Goal: Communication & Community: Answer question/provide support

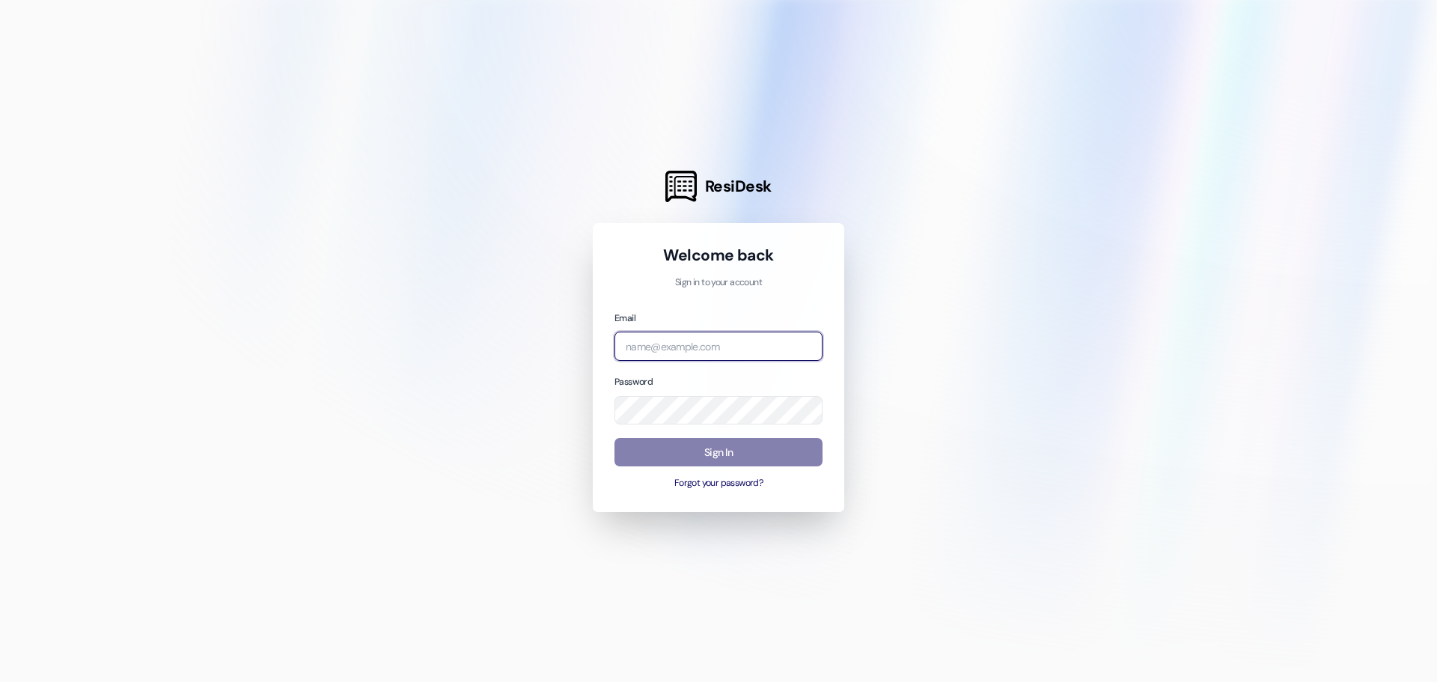
click at [716, 347] on input "email" at bounding box center [719, 346] width 208 height 29
type input "[EMAIL_ADDRESS][DOMAIN_NAME]"
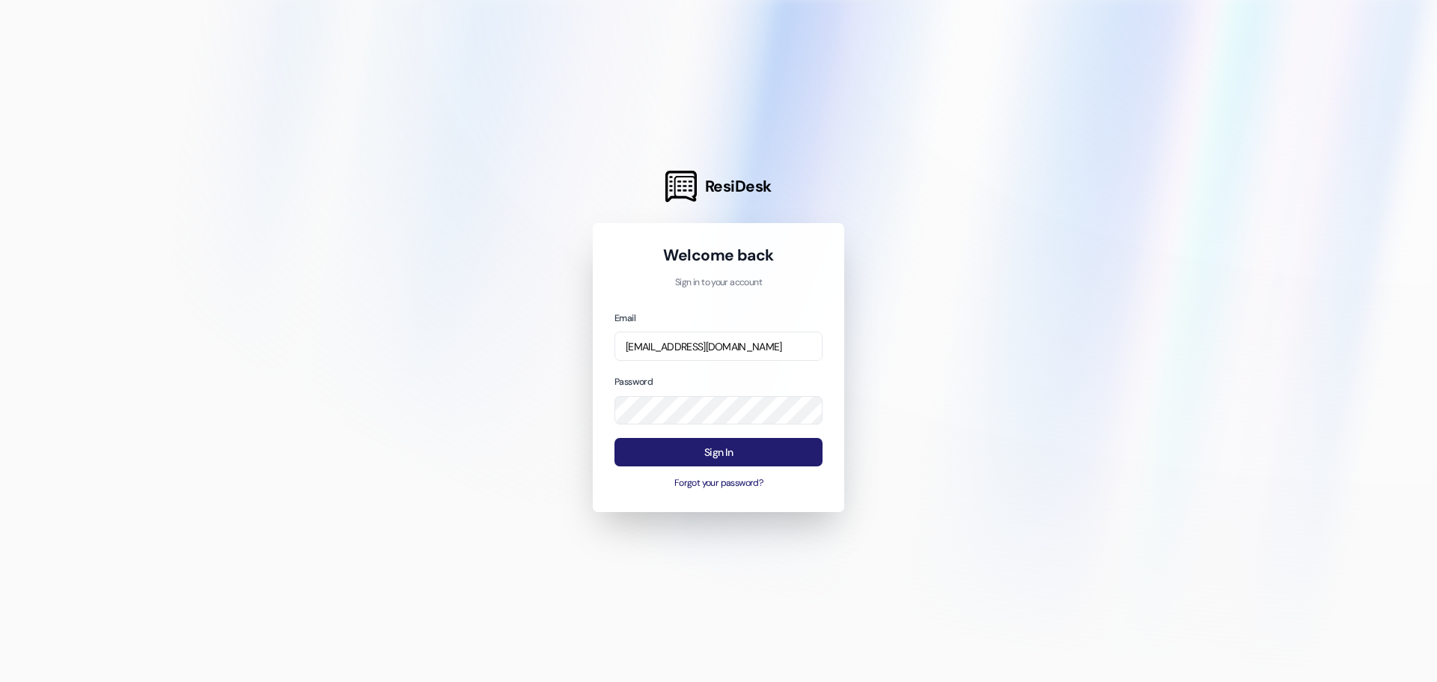
click at [698, 454] on button "Sign In" at bounding box center [719, 452] width 208 height 29
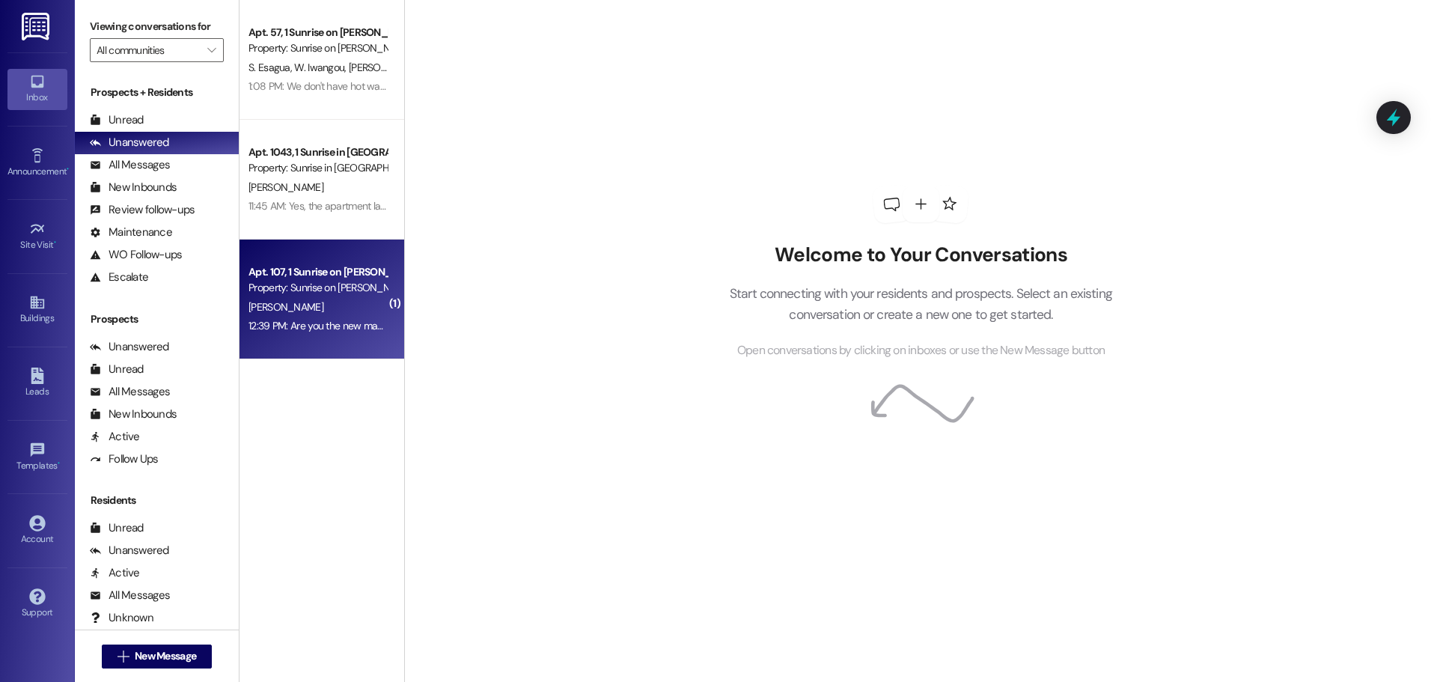
click at [318, 317] on div "12:39 PM: Are you the new manager 12:39 PM: Are you the new manager" at bounding box center [317, 326] width 141 height 19
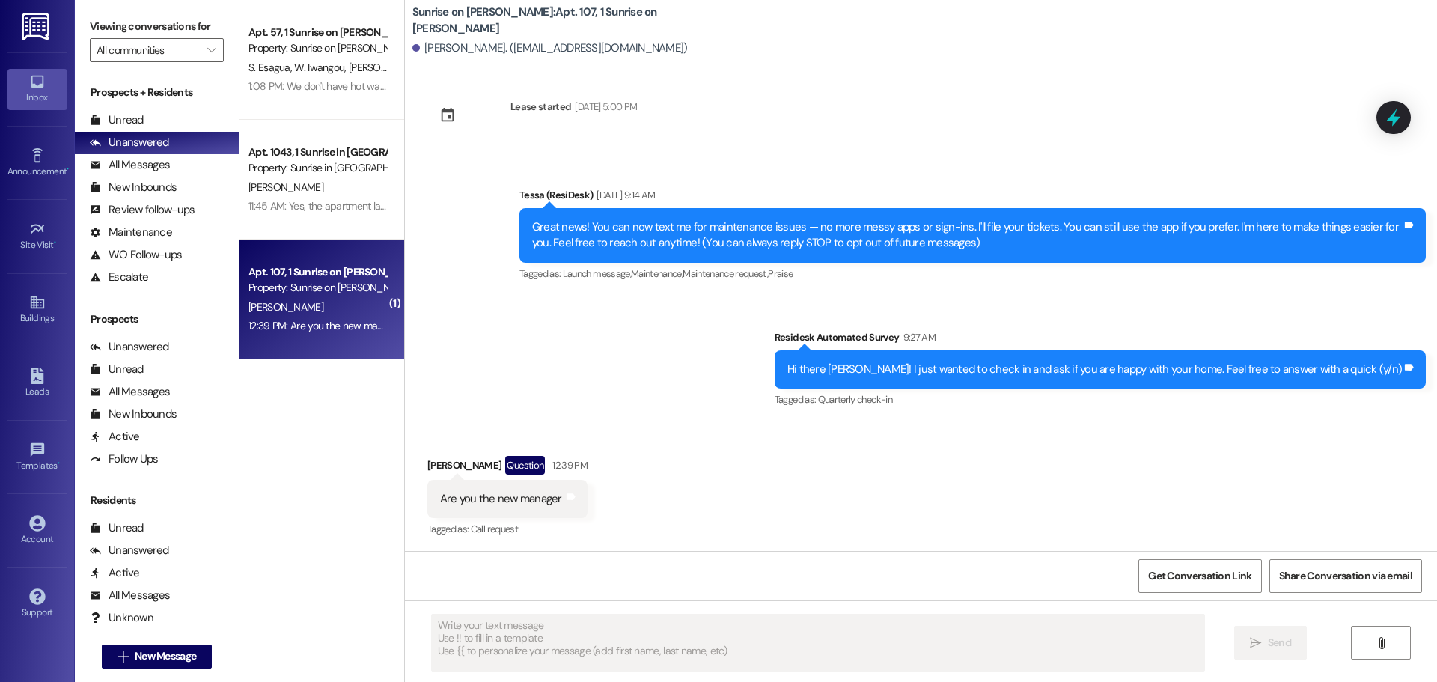
scroll to position [45, 0]
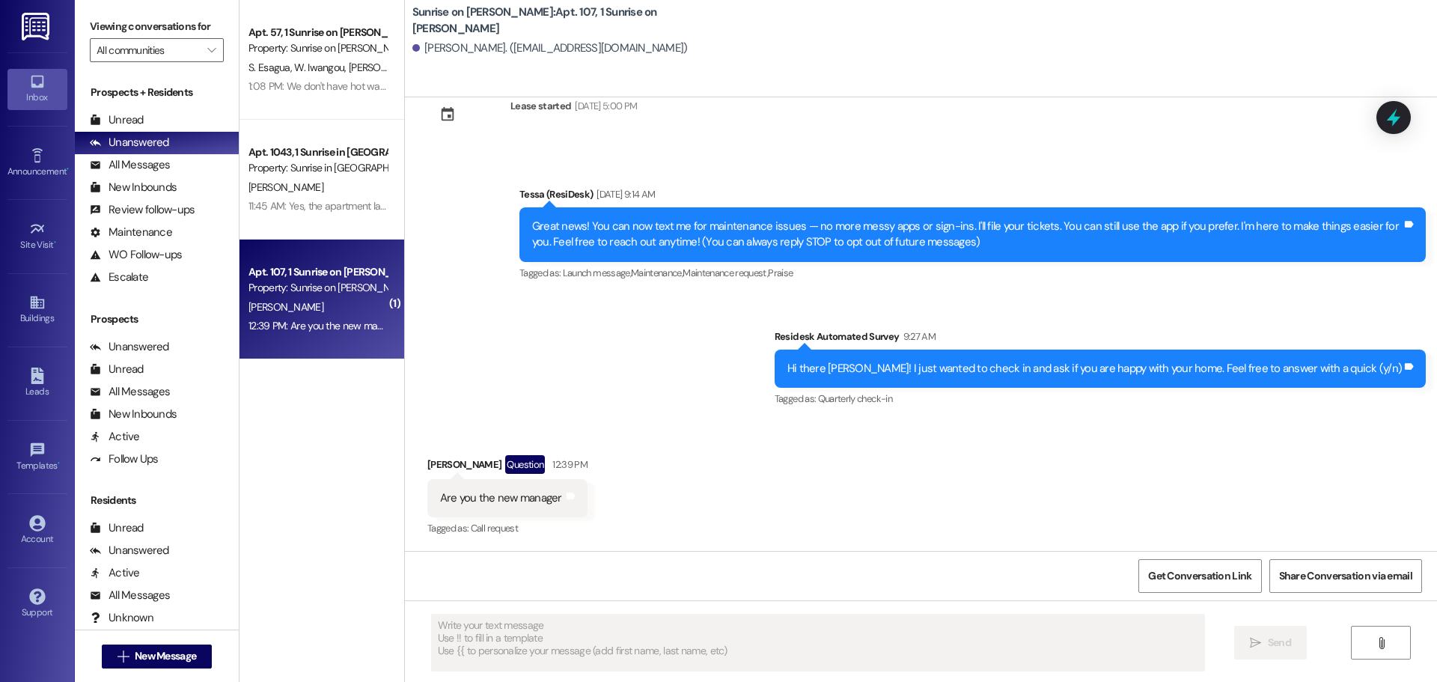
type textarea "Fetching suggested responses. Please feel free to read through the conversation…"
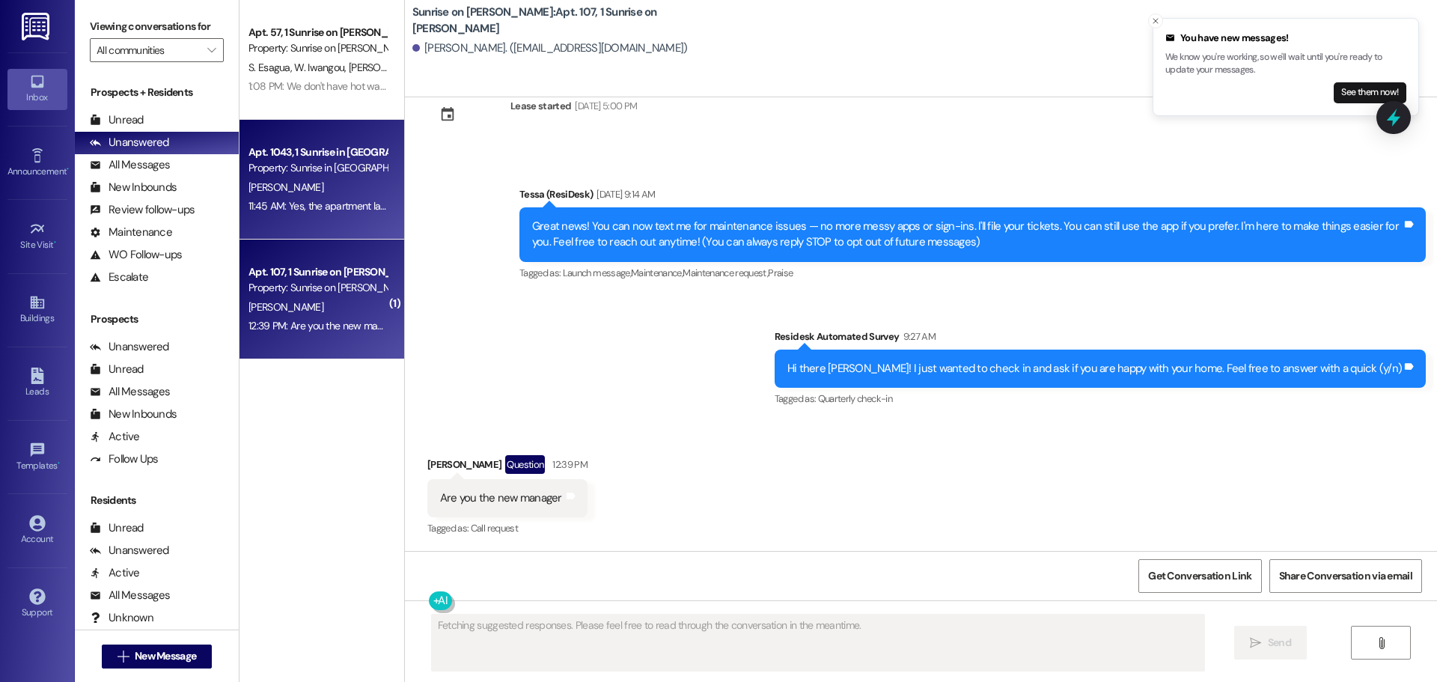
click at [291, 154] on div "Apt. 1043, 1 Sunrise in [GEOGRAPHIC_DATA]" at bounding box center [318, 152] width 138 height 16
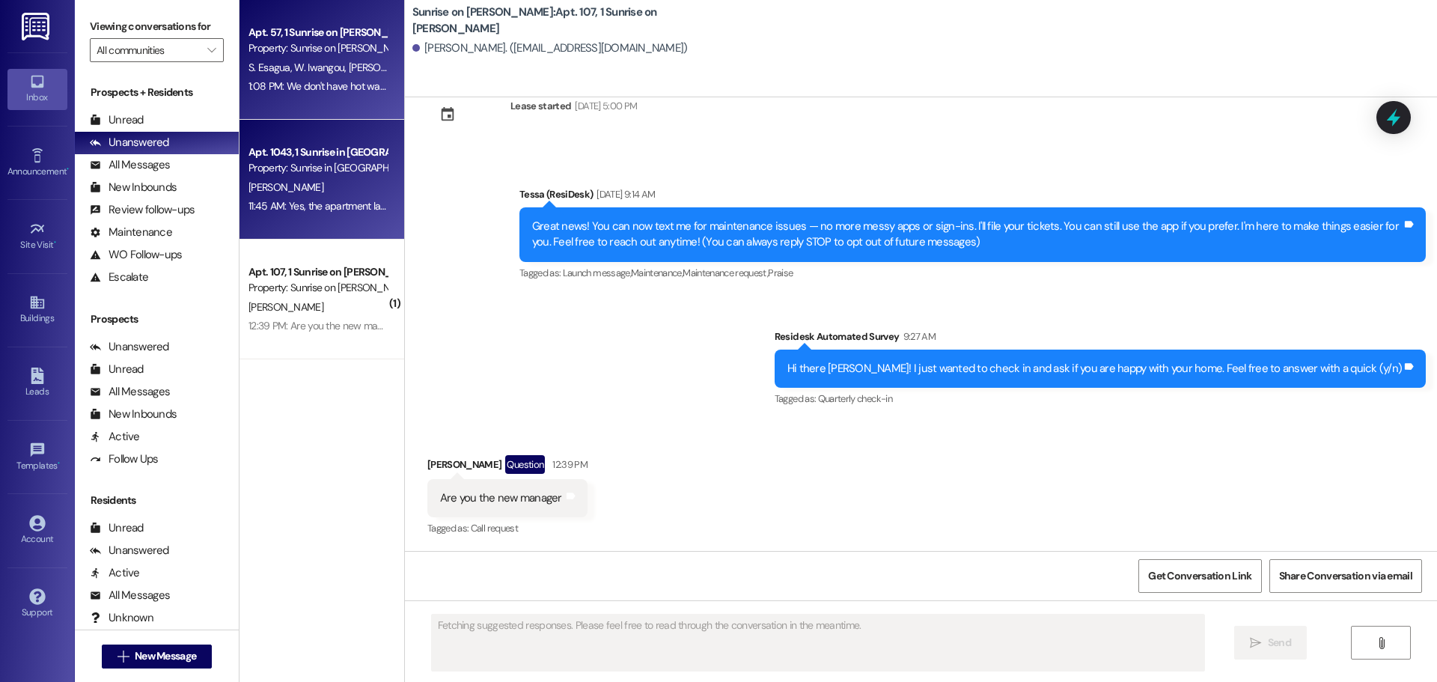
click at [287, 85] on div "1:08 PM: We don't have hot water since [DATE]. 1:08 PM: We don't have hot water…" at bounding box center [349, 85] width 201 height 13
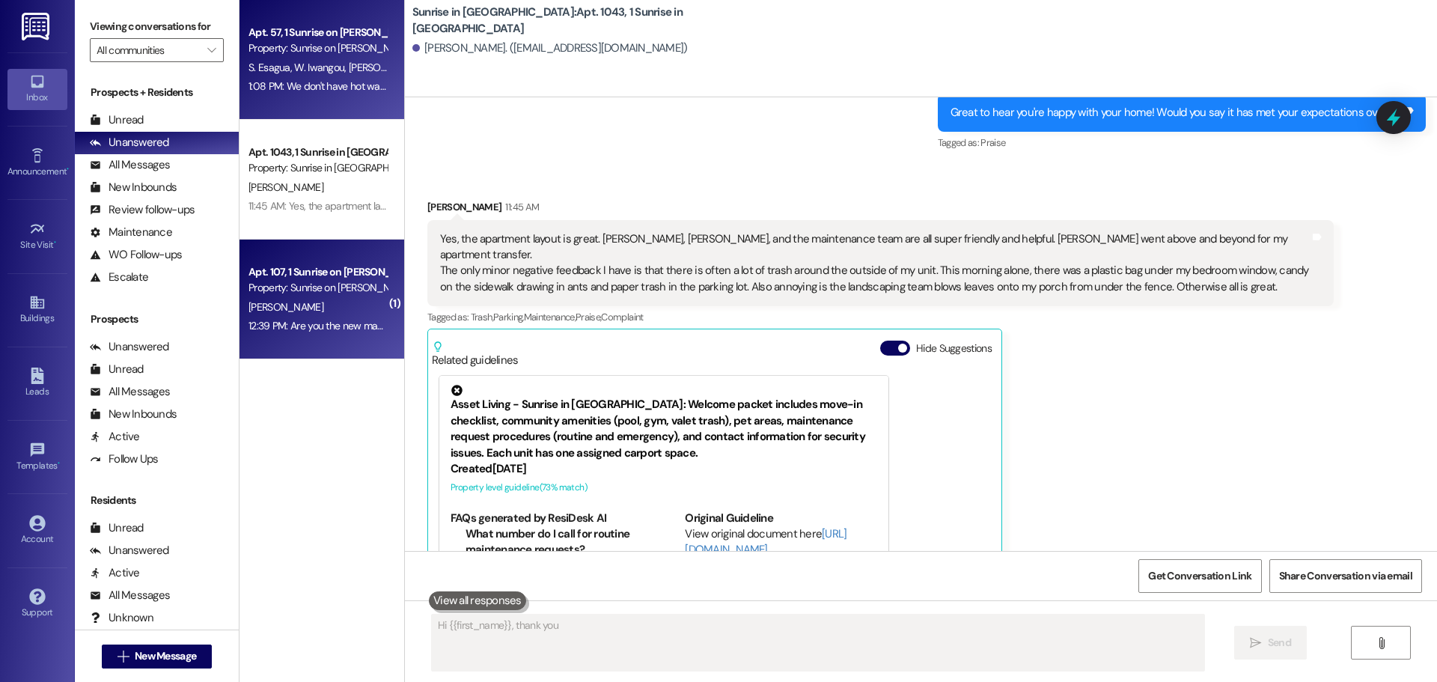
scroll to position [502, 0]
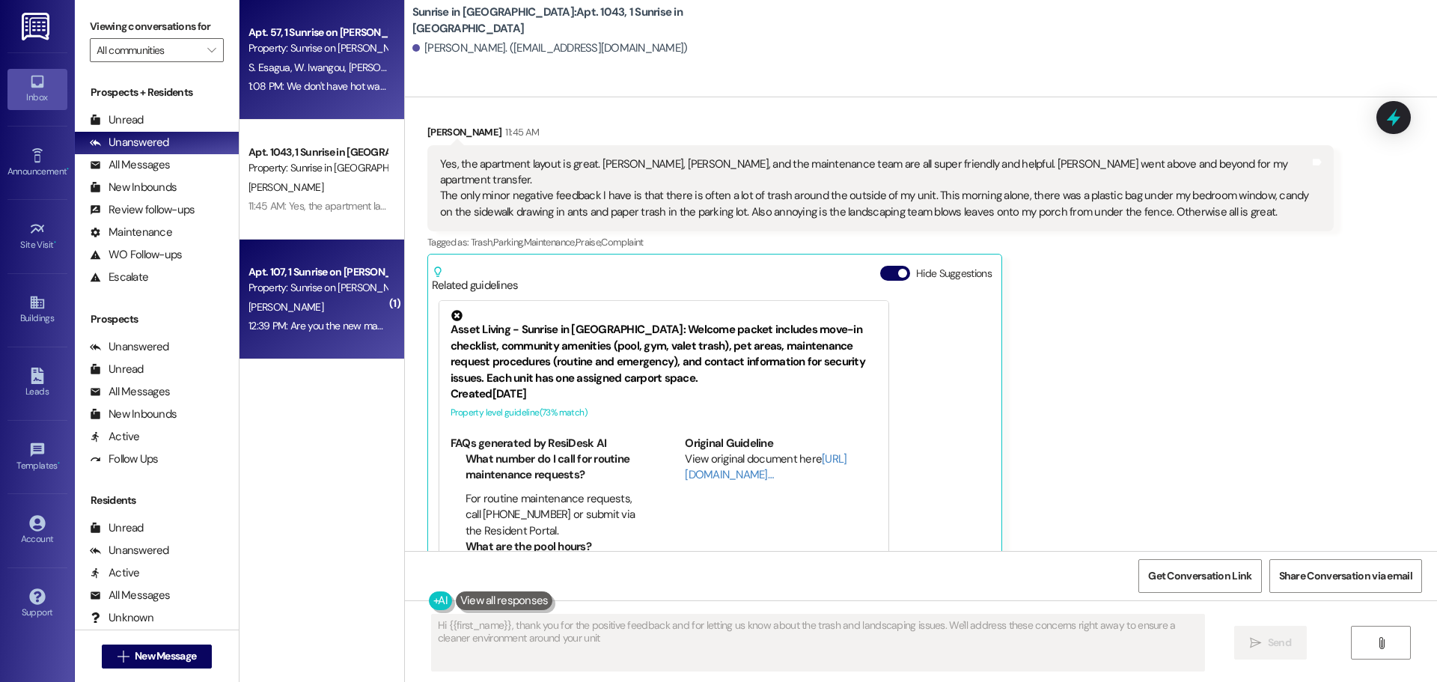
type textarea "Hi {{first_name}}, thank you for the positive feedback and for letting us know …"
click at [307, 257] on div "Apt. 107, 1 Sunrise on [PERSON_NAME] Property: Sunrise on [PERSON_NAME] 12:39 P…" at bounding box center [322, 300] width 165 height 120
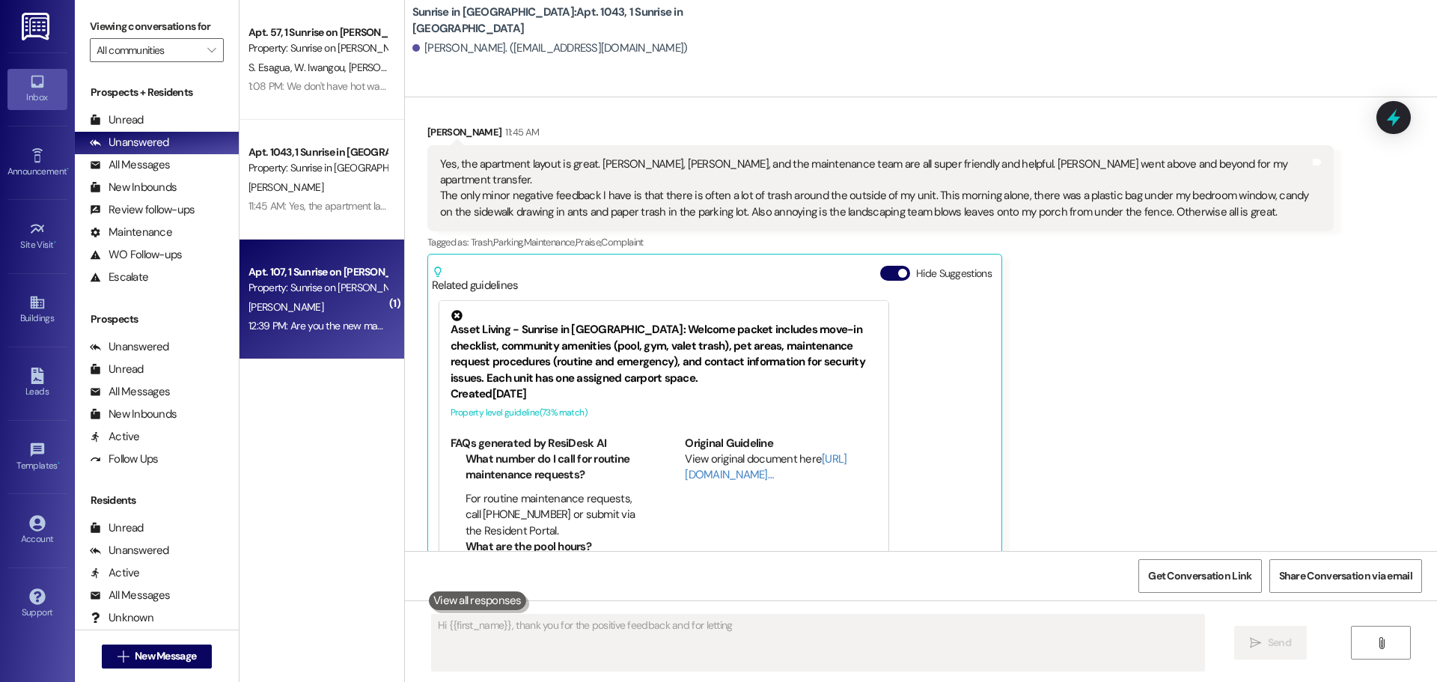
type textarea "Hi {{first_name}}, thank you for the positive feedback and for letting us"
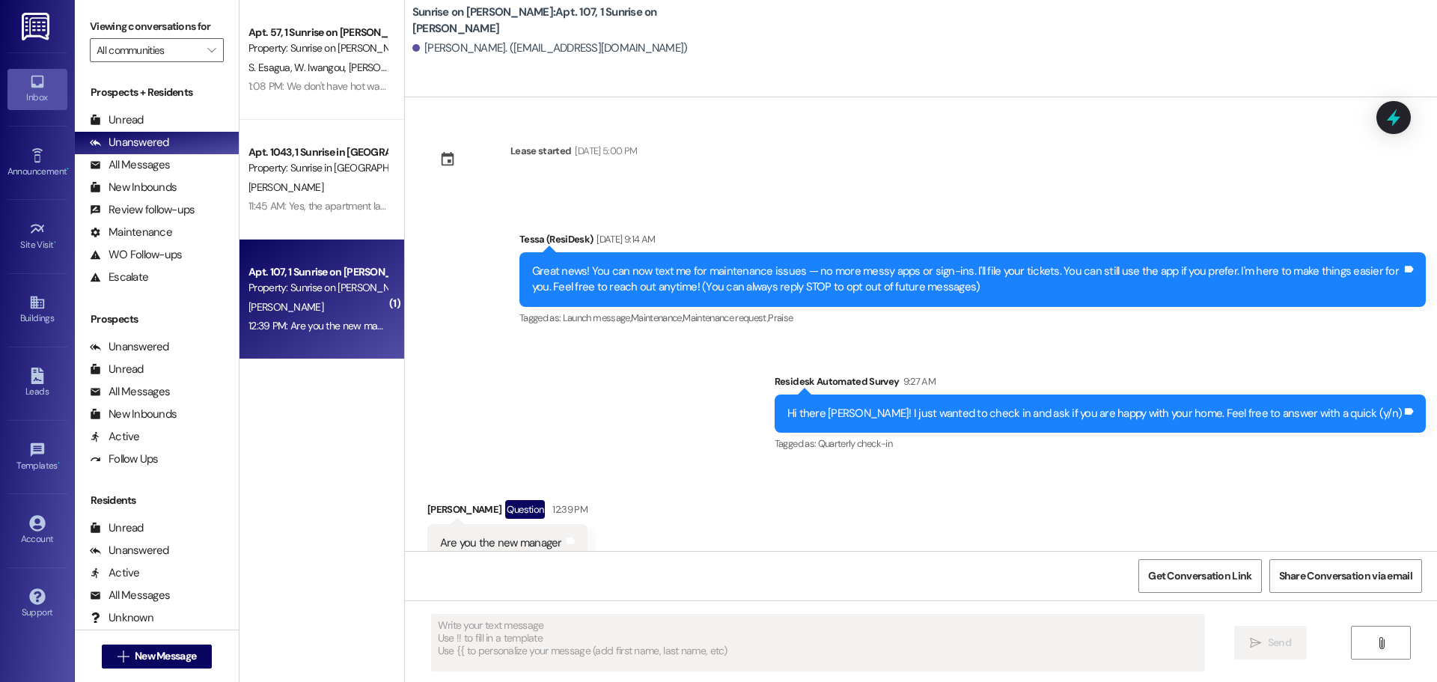
scroll to position [45, 0]
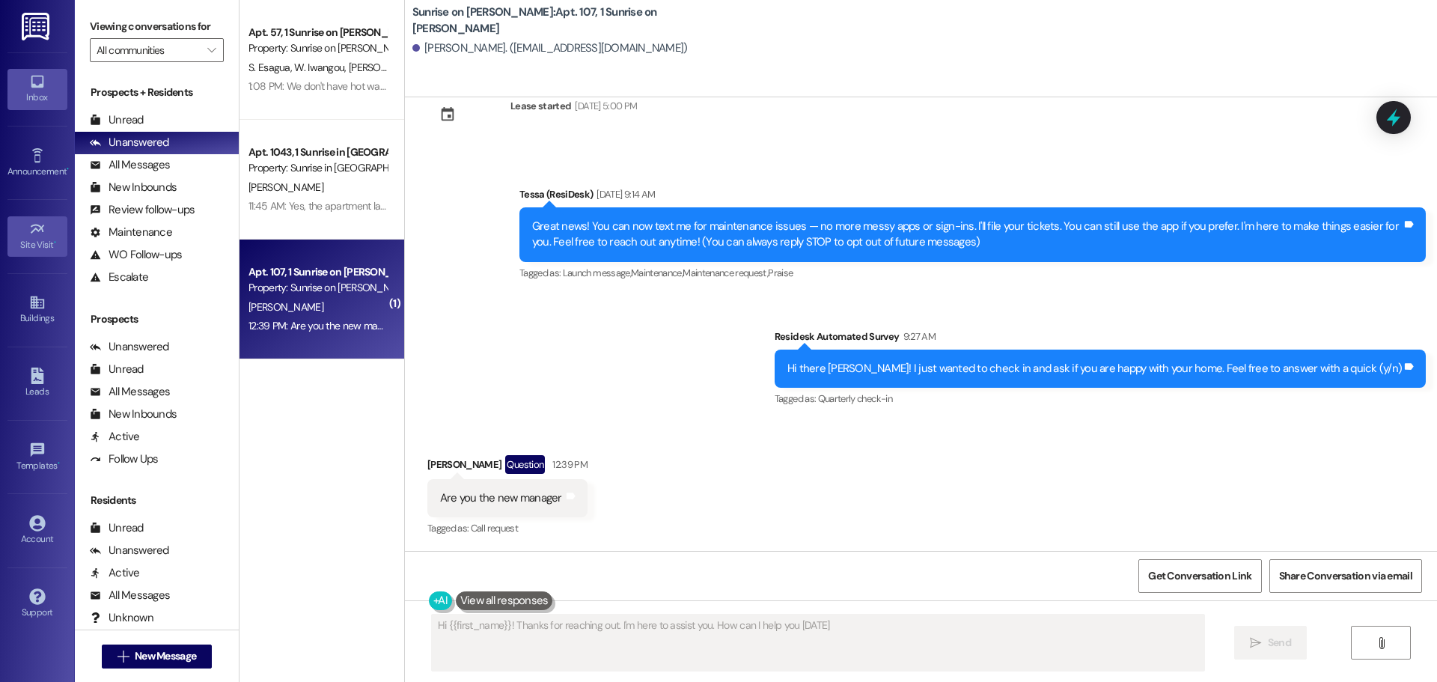
type textarea "Hi {{first_name}}! Thanks for reaching out. I'm here to assist you. How can I h…"
